Goal: Task Accomplishment & Management: Use online tool/utility

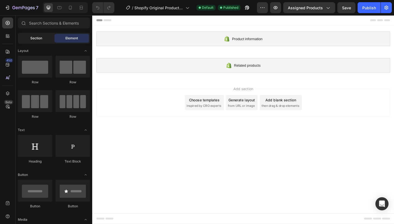
click at [38, 39] on span "Section" at bounding box center [36, 38] width 12 height 5
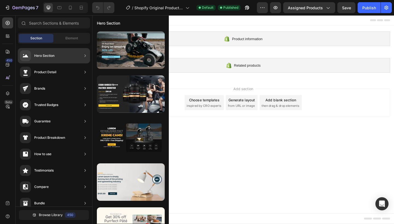
click at [42, 58] on div "Hero Section" at bounding box center [44, 55] width 20 height 5
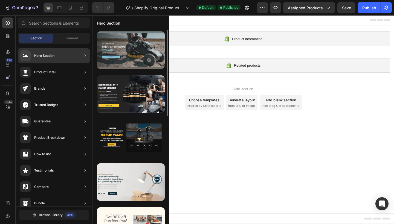
click at [115, 55] on div at bounding box center [131, 49] width 68 height 37
drag, startPoint x: 64, startPoint y: 57, endPoint x: 122, endPoint y: 52, distance: 58.2
click at [92, 52] on div "450 Beta Sections(18) Elements(84) Section Element Hero Section Product Detail …" at bounding box center [46, 119] width 92 height 209
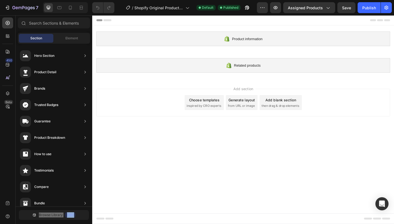
click at [119, 112] on div "Add section Choose templates inspired by CRO experts Generate layout from URL o…" at bounding box center [255, 110] width 319 height 30
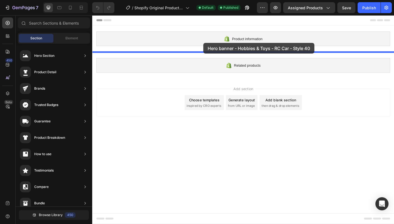
drag, startPoint x: 102, startPoint y: 51, endPoint x: 203, endPoint y: 43, distance: 100.9
click at [203, 0] on div "7 / Shopify Original Product Template Default Published Preview Assigned Produc…" at bounding box center [197, 0] width 394 height 0
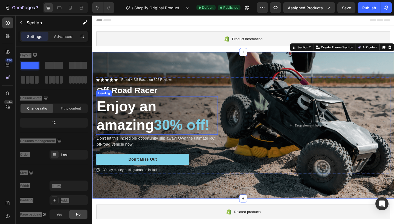
click at [144, 100] on p "Off-Road Racer" at bounding box center [162, 97] width 131 height 12
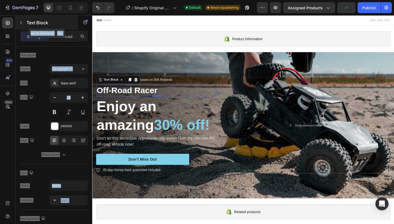
click at [21, 21] on icon "button" at bounding box center [21, 22] width 4 height 4
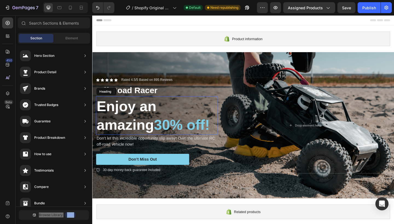
click at [141, 109] on h2 "Enjoy an amazing 30% off!" at bounding box center [162, 125] width 132 height 42
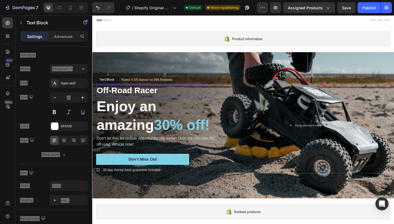
drag, startPoint x: 207, startPoint y: 99, endPoint x: 227, endPoint y: 99, distance: 20.8
click at [203, 99] on p "Off-Road Racer" at bounding box center [162, 97] width 131 height 12
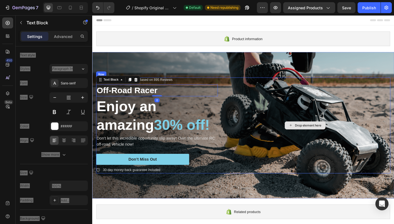
click at [273, 106] on div "Drop element here" at bounding box center [323, 135] width 185 height 104
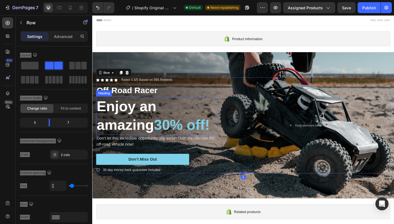
click at [147, 116] on h2 "Enjoy an amazing 30% off!" at bounding box center [162, 125] width 132 height 42
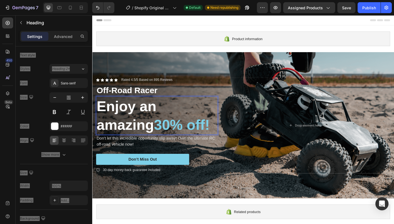
click at [125, 109] on p "Enjoy an amazing 30% off!" at bounding box center [162, 124] width 131 height 40
drag, startPoint x: 212, startPoint y: 108, endPoint x: 101, endPoint y: 118, distance: 111.2
click at [101, 118] on p "oy an amazing 30% off!" at bounding box center [162, 124] width 131 height 40
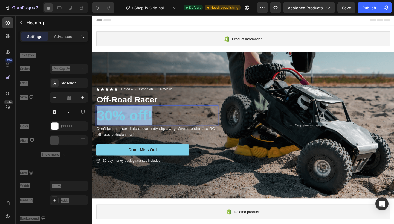
drag, startPoint x: 165, startPoint y: 121, endPoint x: 100, endPoint y: 118, distance: 64.6
click at [100, 118] on p "30% off!" at bounding box center [162, 124] width 131 height 20
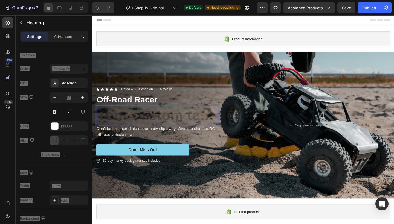
click at [151, 121] on h2 "Rich Text Editor. Editing area: main" at bounding box center [162, 124] width 132 height 21
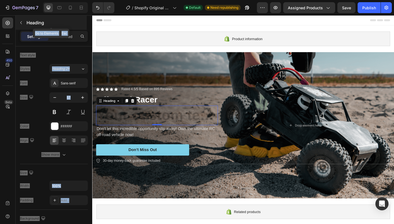
click at [26, 25] on div "Heading" at bounding box center [51, 23] width 71 height 14
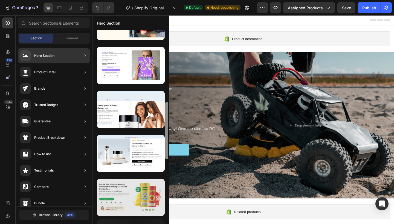
drag, startPoint x: 166, startPoint y: 105, endPoint x: 161, endPoint y: 215, distance: 110.5
click at [162, 215] on div at bounding box center [130, 127] width 76 height 194
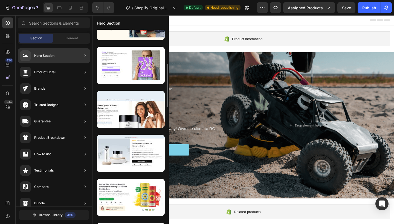
scroll to position [232, 0]
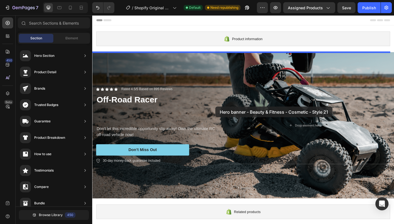
drag, startPoint x: 125, startPoint y: 137, endPoint x: 215, endPoint y: 107, distance: 94.7
click at [215, 0] on div "7 / Shopify Original Product Template Default Need republishing Preview Assigne…" at bounding box center [197, 0] width 394 height 0
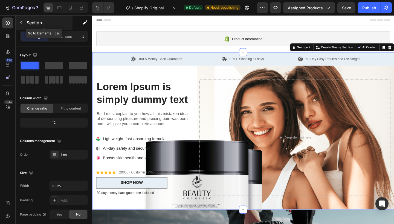
click at [22, 21] on icon "button" at bounding box center [21, 22] width 4 height 4
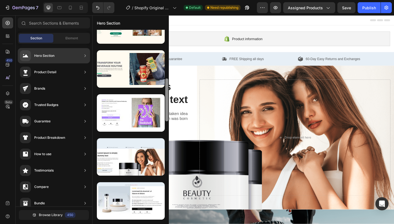
scroll to position [238, 0]
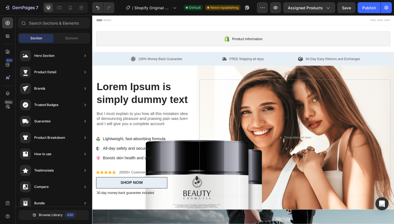
drag, startPoint x: 166, startPoint y: 102, endPoint x: 168, endPoint y: 127, distance: 24.9
click at [168, 0] on div "7 / Shopify Original Product Template Default Need republishing Preview Assigne…" at bounding box center [197, 0] width 394 height 0
click at [40, 37] on span "Section" at bounding box center [36, 38] width 12 height 5
click at [44, 52] on div "Hero Section" at bounding box center [37, 55] width 34 height 11
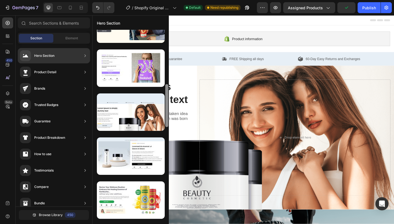
scroll to position [0, 0]
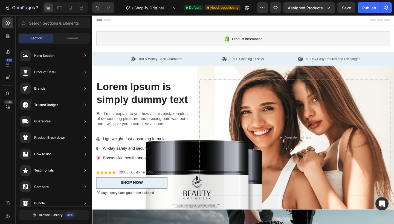
drag, startPoint x: 166, startPoint y: 76, endPoint x: 161, endPoint y: 85, distance: 10.5
click at [161, 0] on div "7 / Shopify Original Product Template Default Need republishing Preview Assigne…" at bounding box center [197, 0] width 394 height 0
drag, startPoint x: 167, startPoint y: 80, endPoint x: 169, endPoint y: 183, distance: 103.3
click at [169, 0] on div "7 / Shopify Original Product Template Default Need republishing Preview Assigne…" at bounding box center [197, 0] width 394 height 0
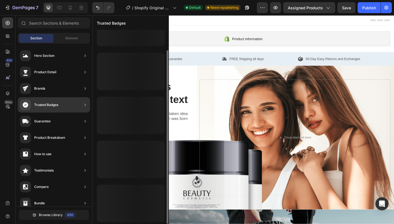
scroll to position [23, 0]
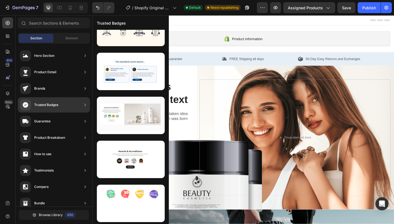
click at [61, 122] on div "Guarantee" at bounding box center [54, 121] width 72 height 15
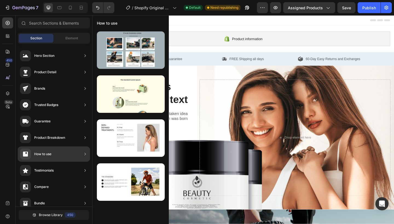
scroll to position [0, 0]
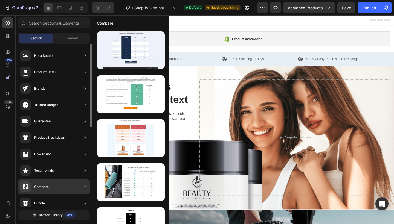
click at [61, 191] on div "Compare" at bounding box center [54, 186] width 72 height 15
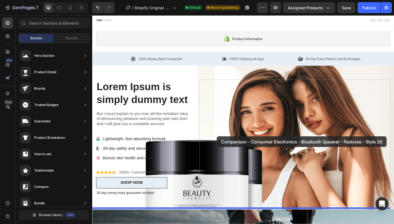
drag, startPoint x: 116, startPoint y: 180, endPoint x: 216, endPoint y: 136, distance: 109.2
click at [216, 0] on div "7 / Shopify Original Product Template Default Need republishing Preview Assigne…" at bounding box center [197, 0] width 394 height 0
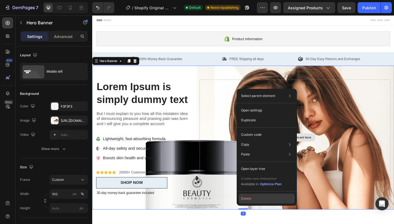
click at [256, 196] on button "Delete" at bounding box center [267, 199] width 56 height 10
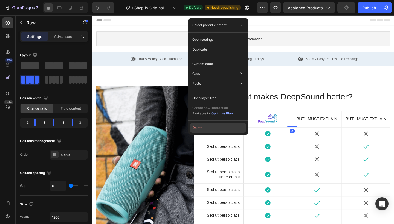
click at [200, 129] on button "Delete" at bounding box center [218, 128] width 56 height 10
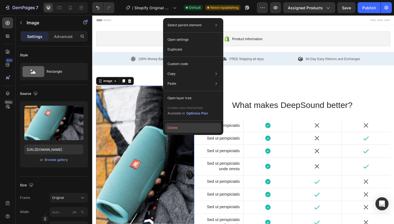
click at [185, 131] on button "Delete" at bounding box center [193, 128] width 56 height 10
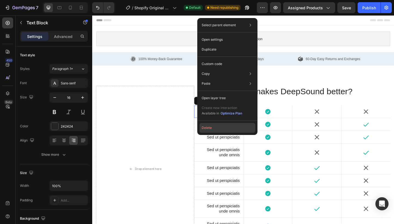
click at [209, 129] on button "Delete" at bounding box center [227, 128] width 56 height 10
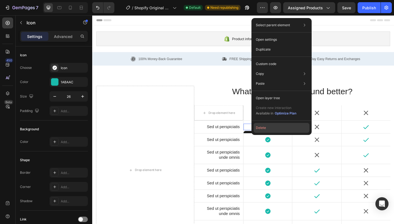
click at [261, 130] on button "Delete" at bounding box center [281, 128] width 56 height 10
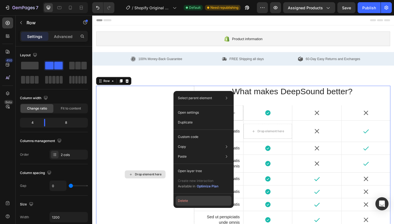
click at [183, 197] on button "Delete" at bounding box center [203, 201] width 56 height 10
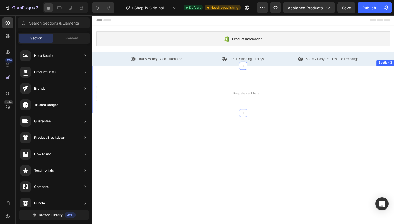
scroll to position [51, 0]
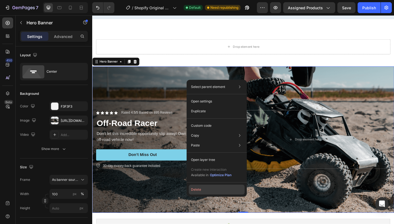
click at [202, 186] on button "Delete" at bounding box center [217, 190] width 56 height 10
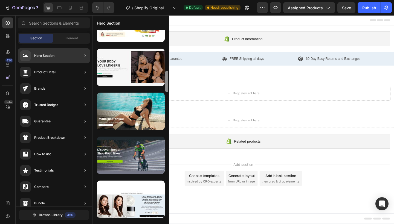
scroll to position [0, 0]
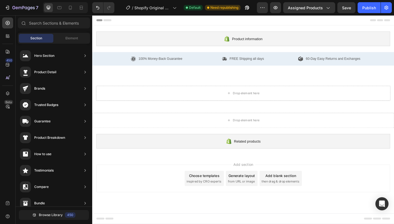
drag, startPoint x: 167, startPoint y: 42, endPoint x: 169, endPoint y: 103, distance: 61.0
click at [169, 0] on div "7 / Shopify Original Product Template Default Need republishing Preview Assigne…" at bounding box center [197, 0] width 394 height 0
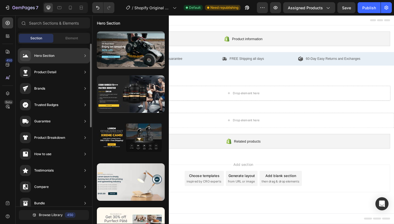
click at [83, 56] on icon at bounding box center [84, 55] width 5 height 5
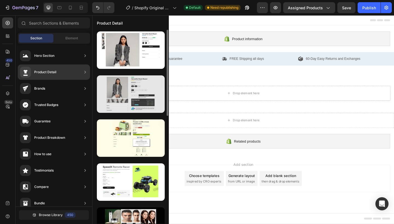
click at [130, 89] on div at bounding box center [131, 93] width 68 height 37
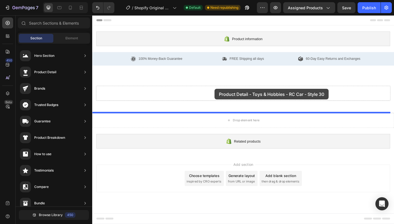
drag, startPoint x: 126, startPoint y: 189, endPoint x: 214, endPoint y: 89, distance: 133.4
click at [214, 0] on div "7 / Shopify Original Product Template Default Need republishing Preview Assigne…" at bounding box center [197, 0] width 394 height 0
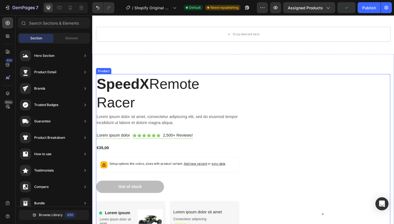
scroll to position [63, 0]
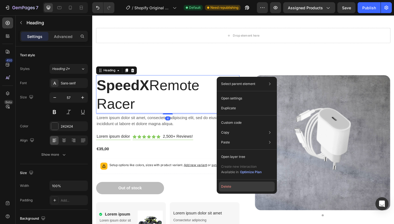
click at [224, 185] on button "Delete" at bounding box center [247, 187] width 56 height 10
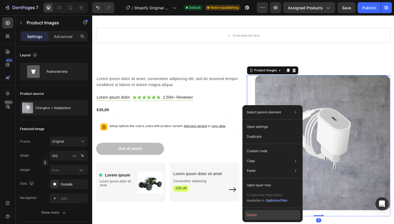
click at [251, 215] on button "Delete" at bounding box center [272, 215] width 56 height 10
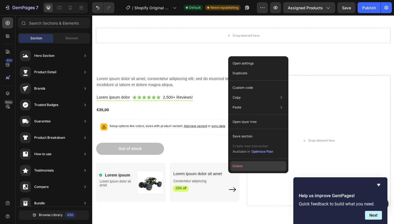
click at [242, 162] on button "Delete" at bounding box center [258, 166] width 56 height 10
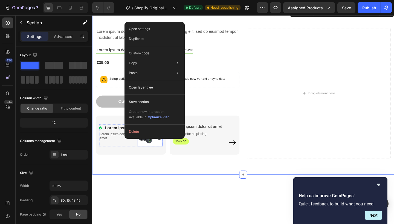
click at [139, 135] on button "Delete" at bounding box center [155, 132] width 56 height 10
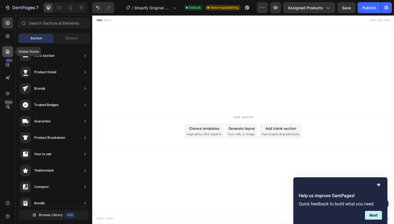
click at [5, 51] on div at bounding box center [7, 51] width 11 height 11
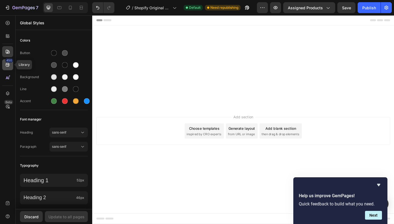
click at [5, 65] on icon at bounding box center [7, 64] width 5 height 5
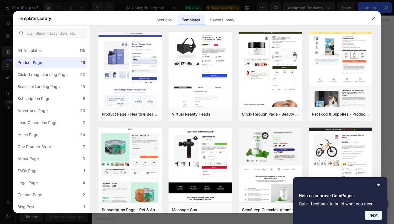
click at [375, 216] on button "Next" at bounding box center [373, 215] width 17 height 9
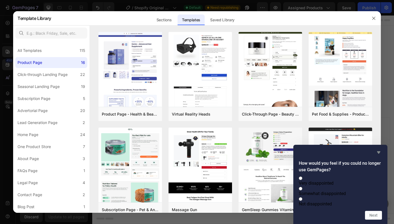
click at [378, 149] on icon "Hide survey" at bounding box center [378, 152] width 7 height 7
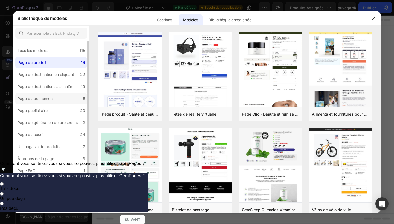
click at [38, 102] on label "Page d'abonnement 5" at bounding box center [51, 98] width 72 height 11
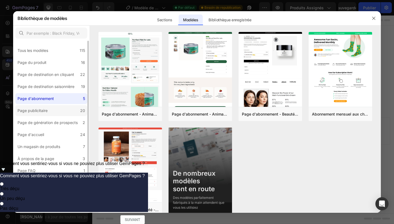
click at [51, 109] on label "Page publicitaire 20" at bounding box center [51, 110] width 72 height 11
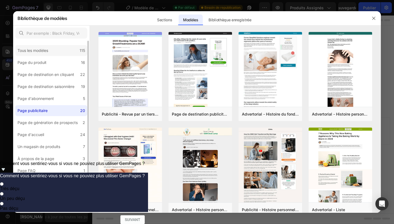
click at [66, 51] on div "Tous les modèles 115" at bounding box center [51, 50] width 72 height 11
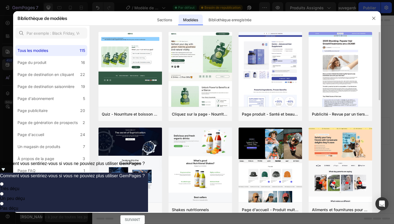
drag, startPoint x: 379, startPoint y: 44, endPoint x: 380, endPoint y: 54, distance: 10.5
click at [380, 54] on div "Quiz - Nourriture et boisson - Matcha Glow Shot Add to page Preview Cliquez sur…" at bounding box center [235, 122] width 291 height 181
drag, startPoint x: 379, startPoint y: 53, endPoint x: 379, endPoint y: 60, distance: 6.6
click at [379, 60] on div "Quiz - Nourriture et boisson - Matcha Glow Shot Add to page Preview Cliquez sur…" at bounding box center [235, 122] width 291 height 181
drag, startPoint x: 379, startPoint y: 58, endPoint x: 379, endPoint y: 61, distance: 2.7
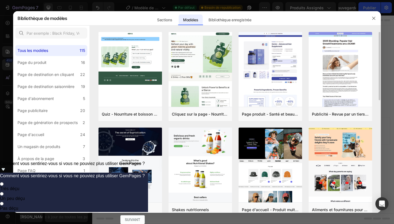
click at [379, 61] on div "Quiz - Nourriture et boisson - Matcha Glow Shot Add to page Preview Cliquez sur…" at bounding box center [235, 122] width 291 height 181
drag, startPoint x: 380, startPoint y: 37, endPoint x: 377, endPoint y: 46, distance: 9.4
click at [377, 46] on div "Quiz - Nourriture et boisson - Matcha Glow Shot Add to page Preview Cliquez sur…" at bounding box center [235, 122] width 291 height 181
click at [43, 62] on div "Page du produit" at bounding box center [31, 62] width 29 height 7
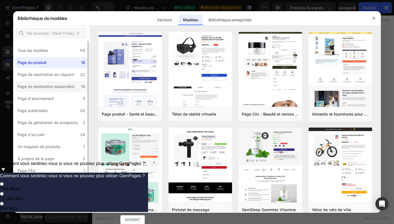
click at [46, 82] on label "Page de destination saisonnière 19" at bounding box center [51, 86] width 72 height 11
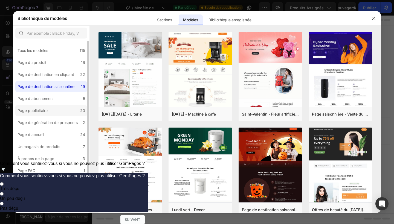
click at [43, 110] on div "Page publicitaire" at bounding box center [32, 110] width 30 height 7
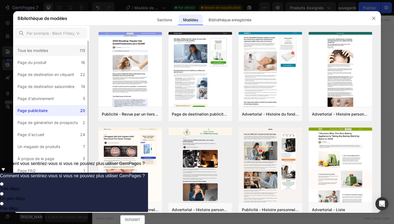
click at [33, 47] on div "Tous les modèles 115" at bounding box center [51, 50] width 72 height 11
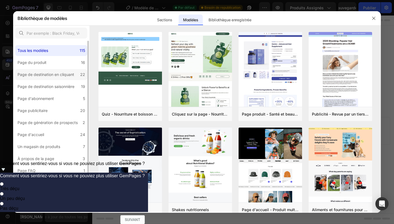
click at [33, 69] on div "Tous les modèles 115 Page du produit 16 Page de destination en cliquant 22 Page…" at bounding box center [51, 145] width 76 height 208
click at [35, 68] on label "Page du produit 16" at bounding box center [51, 62] width 72 height 11
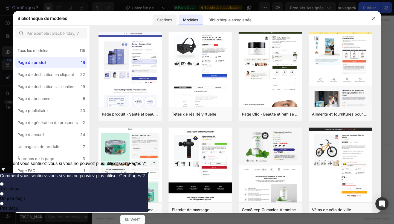
click at [159, 21] on div "Sections" at bounding box center [165, 19] width 24 height 11
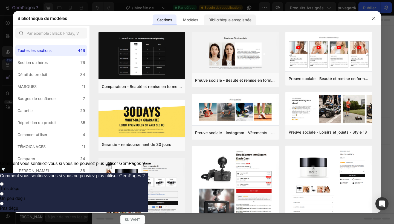
click at [231, 15] on div "Bibliothèque enregistrée" at bounding box center [229, 19] width 51 height 11
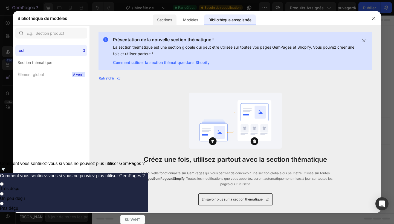
click at [165, 18] on div "Sections" at bounding box center [165, 19] width 24 height 11
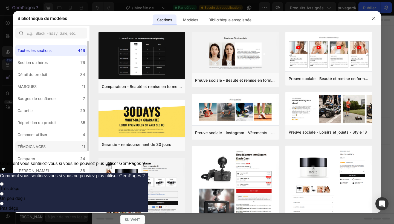
drag, startPoint x: 44, startPoint y: 152, endPoint x: 48, endPoint y: 148, distance: 5.6
click at [44, 152] on label "TÉMOIGNAGES 11" at bounding box center [51, 146] width 72 height 11
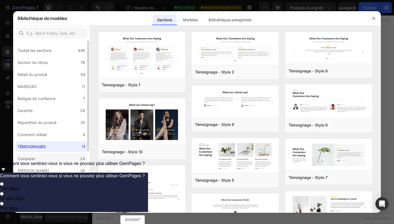
click at [63, 162] on label "Comparer 24" at bounding box center [51, 158] width 72 height 11
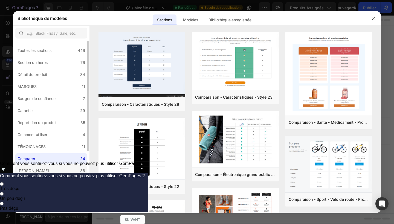
click at [60, 168] on label "[PERSON_NAME] 36" at bounding box center [51, 170] width 72 height 11
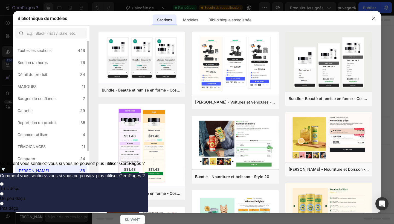
click at [50, 190] on label "Preuve sociale 43" at bounding box center [51, 194] width 72 height 11
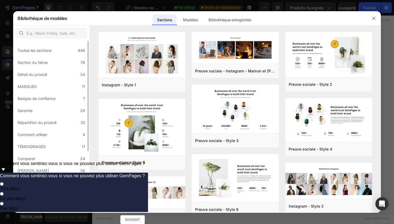
click at [54, 187] on label "FAQ 14" at bounding box center [51, 182] width 72 height 11
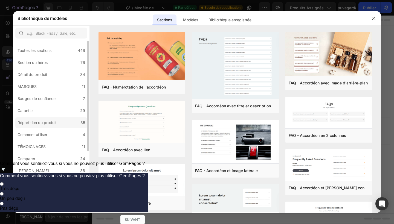
click at [57, 126] on div "Répartition du produit" at bounding box center [37, 122] width 41 height 7
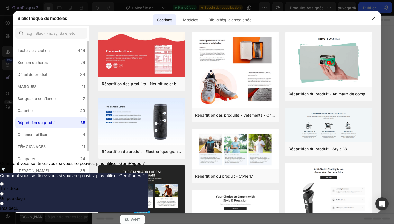
click at [57, 210] on label "Histoire de la marque 19" at bounding box center [51, 206] width 72 height 11
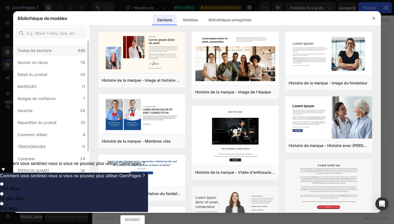
click at [52, 48] on div "Toutes les sections" at bounding box center [35, 50] width 36 height 7
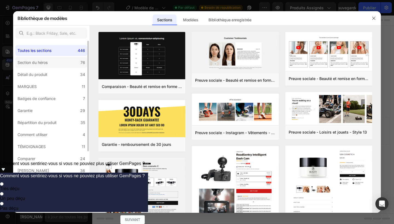
click at [55, 61] on label "Section du héros 76" at bounding box center [51, 62] width 72 height 11
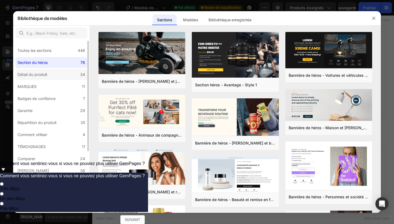
click at [46, 72] on div "Détail du produit" at bounding box center [32, 74] width 30 height 7
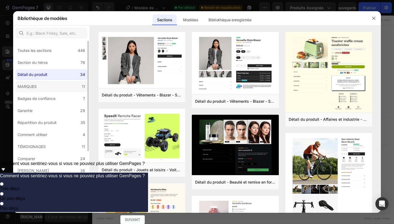
click at [58, 89] on label "MARQUES 11" at bounding box center [51, 86] width 72 height 11
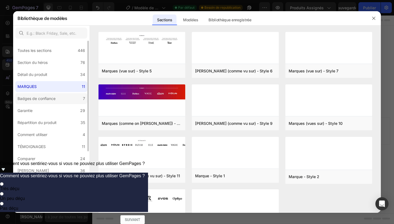
click at [46, 100] on div "Badges de confiance" at bounding box center [36, 98] width 38 height 7
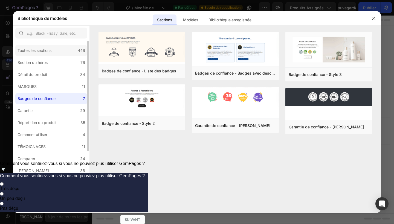
click at [55, 51] on div "Toutes les sections 446" at bounding box center [51, 50] width 72 height 11
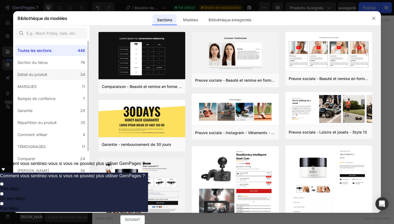
click at [58, 71] on label "Détail du produit 34" at bounding box center [51, 74] width 72 height 11
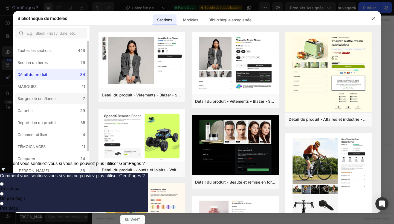
click at [48, 93] on label "Badges de confiance 7" at bounding box center [51, 98] width 72 height 11
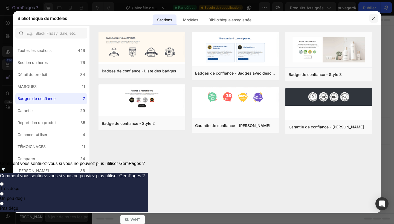
click at [373, 21] on button "button" at bounding box center [373, 18] width 9 height 9
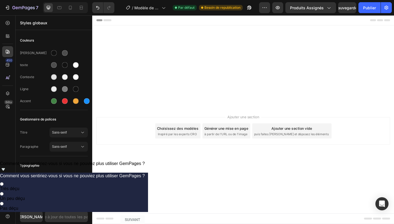
click at [67, 1] on div "7 / Modèle de produit original Shopify Par défaut Besoin de republication Previ…" at bounding box center [197, 8] width 394 height 16
